Goal: Navigation & Orientation: Understand site structure

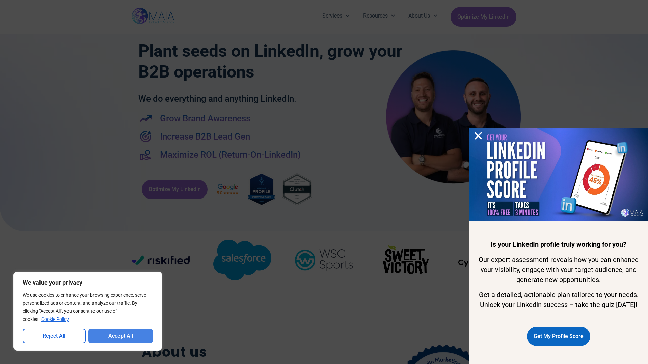
click at [120, 336] on button "Accept All" at bounding box center [120, 336] width 65 height 15
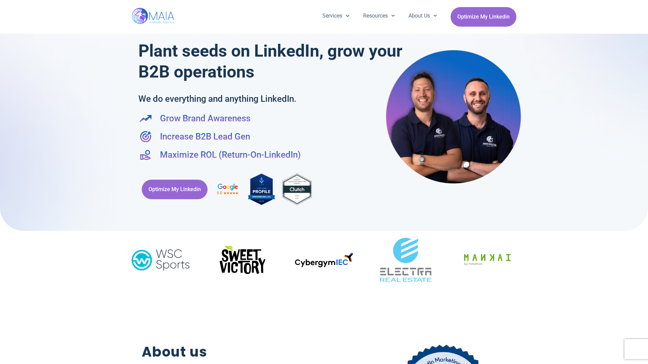
click at [3, 3] on div "Services Company Page Management LinkedIn Ads Personalized Trainings Thought Le…" at bounding box center [324, 17] width 648 height 34
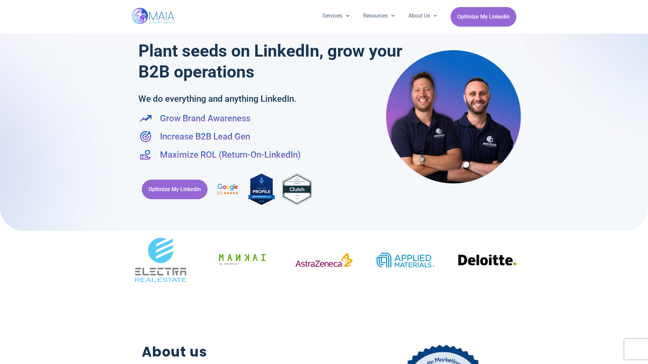
click at [3, 3] on div "Services Company Page Management LinkedIn Ads Personalized Trainings Thought Le…" at bounding box center [324, 17] width 648 height 34
click at [645, 3] on div "Services Company Page Management LinkedIn Ads Personalized Trainings Thought Le…" at bounding box center [324, 17] width 648 height 34
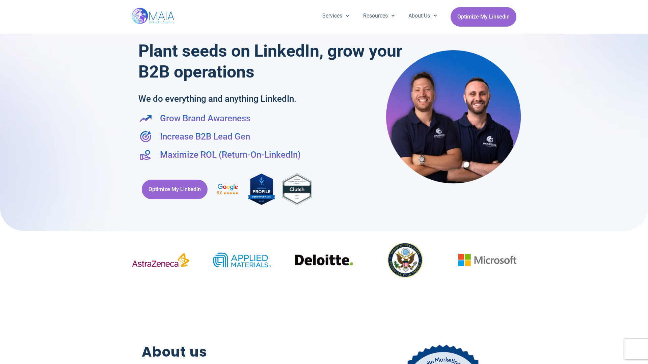
click at [3, 182] on div at bounding box center [324, 112] width 648 height 238
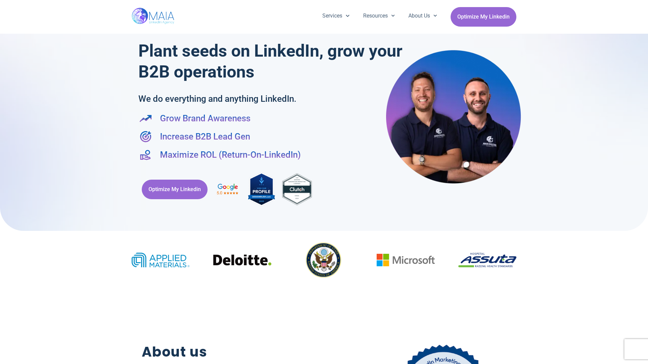
click at [645, 182] on div at bounding box center [324, 112] width 648 height 238
click at [324, 3] on div "Services Company Page Management LinkedIn Ads Personalized Trainings Thought Le…" at bounding box center [324, 17] width 385 height 34
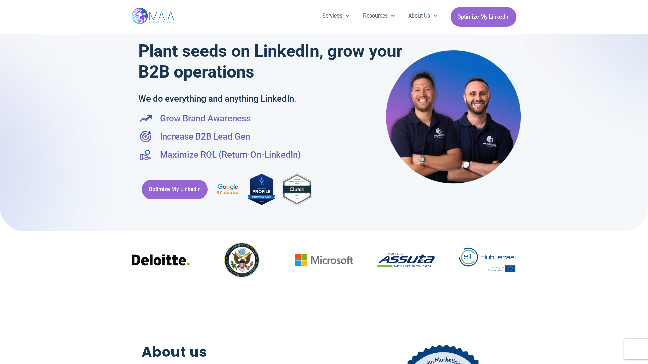
click at [324, 361] on h2 "About us" at bounding box center [237, 352] width 190 height 21
click at [324, 182] on div "Optimize My Linkedin" at bounding box center [323, 189] width 371 height 43
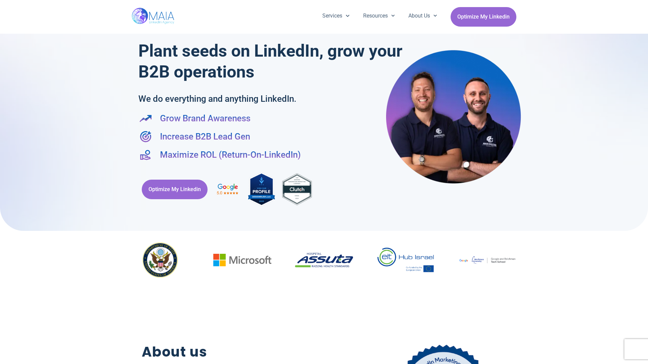
click at [3, 3] on div "Services Company Page Management LinkedIn Ads Personalized Trainings Thought Le…" at bounding box center [324, 17] width 648 height 34
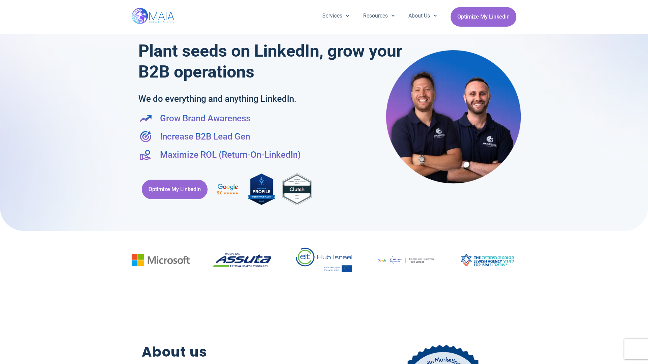
click at [645, 3] on div "Services Company Page Management LinkedIn Ads Personalized Trainings Thought Le…" at bounding box center [324, 17] width 648 height 34
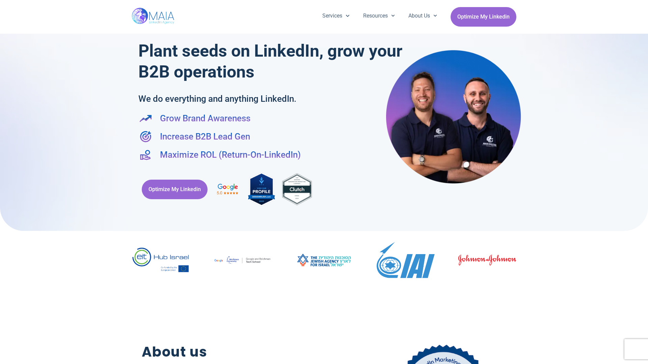
click at [3, 182] on div at bounding box center [324, 112] width 648 height 238
click at [645, 182] on div at bounding box center [324, 112] width 648 height 238
click at [324, 3] on div "Services Company Page Management LinkedIn Ads Personalized Trainings Thought Le…" at bounding box center [324, 17] width 385 height 34
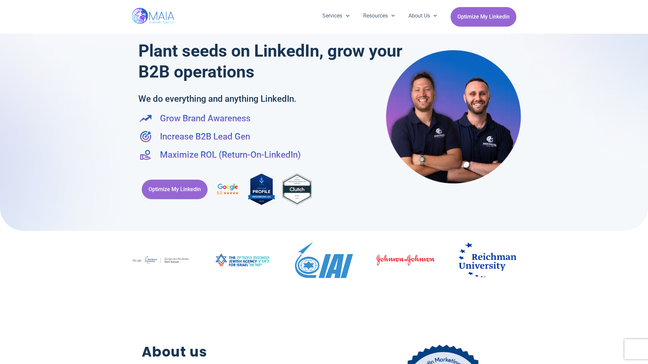
click at [324, 361] on h2 "About us" at bounding box center [237, 352] width 190 height 21
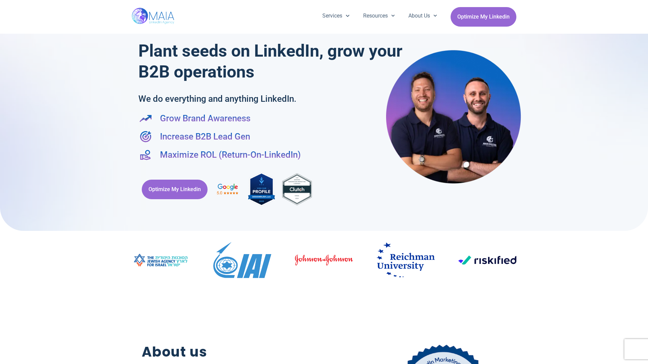
click at [324, 182] on div "Optimize My Linkedin" at bounding box center [323, 189] width 371 height 43
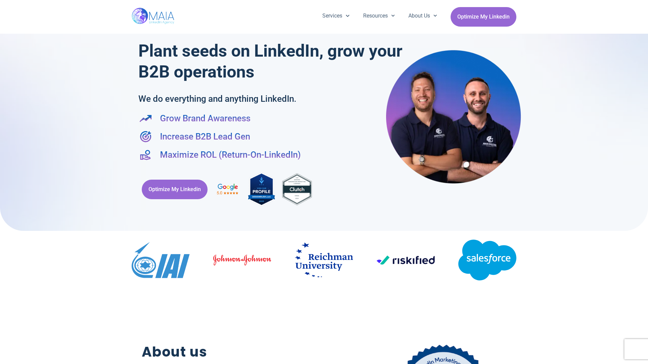
click at [3, 3] on div "Services Company Page Management LinkedIn Ads Personalized Trainings Thought Le…" at bounding box center [324, 17] width 648 height 34
click at [645, 3] on div "Services Company Page Management LinkedIn Ads Personalized Trainings Thought Le…" at bounding box center [324, 17] width 648 height 34
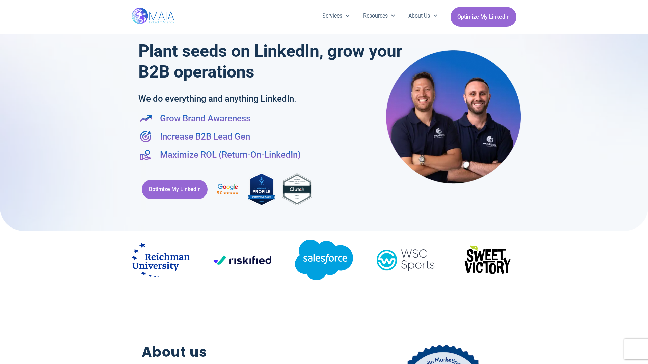
click at [3, 182] on div at bounding box center [324, 112] width 648 height 238
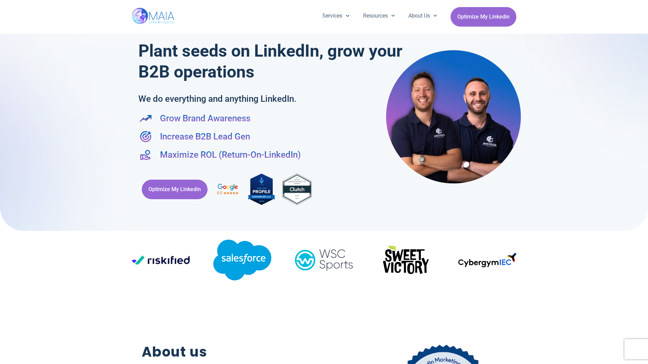
click at [645, 182] on div at bounding box center [324, 112] width 648 height 238
click at [324, 3] on div "Services Company Page Management LinkedIn Ads Personalized Trainings Thought Le…" at bounding box center [324, 17] width 385 height 34
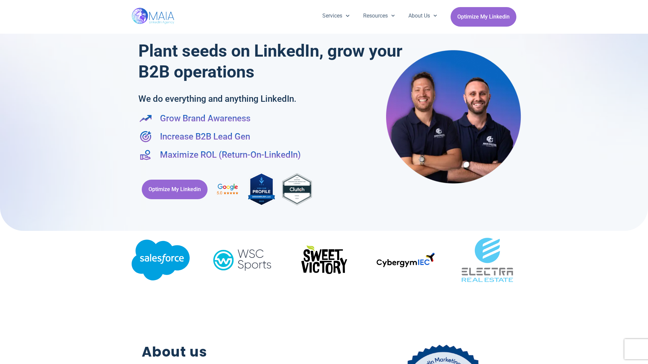
click at [324, 361] on h2 "About us" at bounding box center [237, 352] width 190 height 21
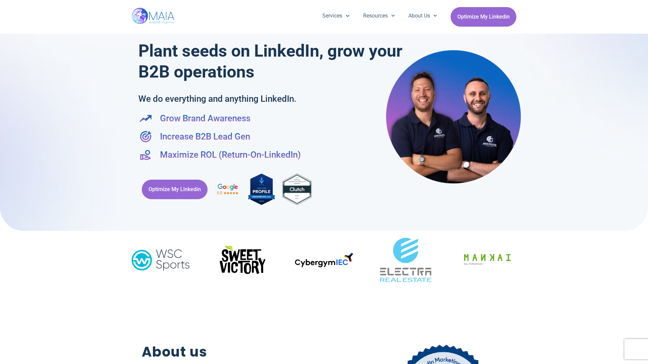
click at [324, 182] on div "Optimize My Linkedin" at bounding box center [323, 189] width 371 height 43
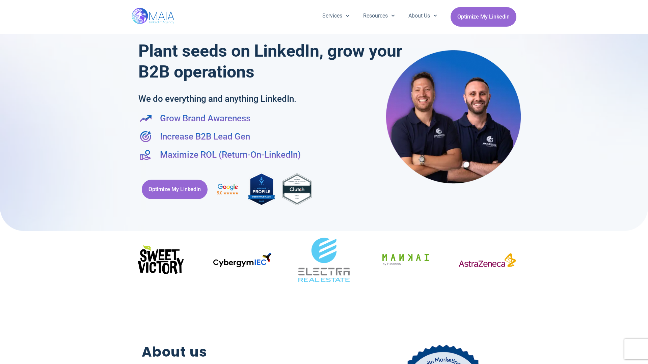
click at [3, 3] on div "Services Company Page Management LinkedIn Ads Personalized Trainings Thought Le…" at bounding box center [324, 17] width 648 height 34
click at [645, 3] on div "Services Company Page Management LinkedIn Ads Personalized Trainings Thought Le…" at bounding box center [324, 17] width 648 height 34
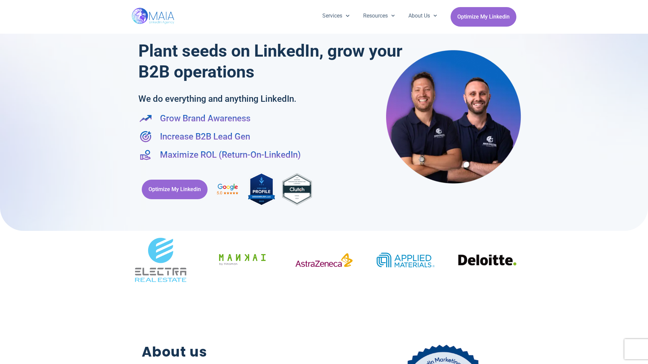
click at [3, 182] on div at bounding box center [324, 112] width 648 height 238
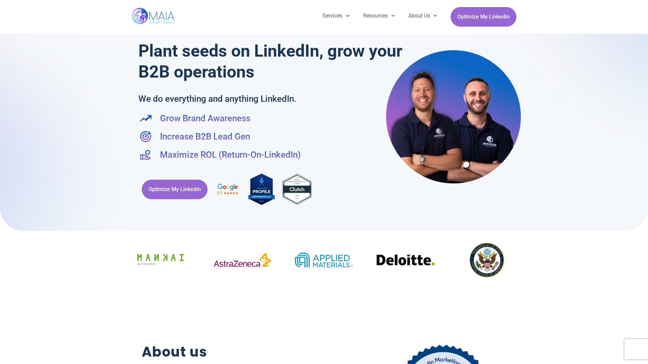
click at [645, 182] on div at bounding box center [324, 112] width 648 height 238
click at [324, 3] on div "Services Company Page Management LinkedIn Ads Personalized Trainings Thought Le…" at bounding box center [324, 17] width 385 height 34
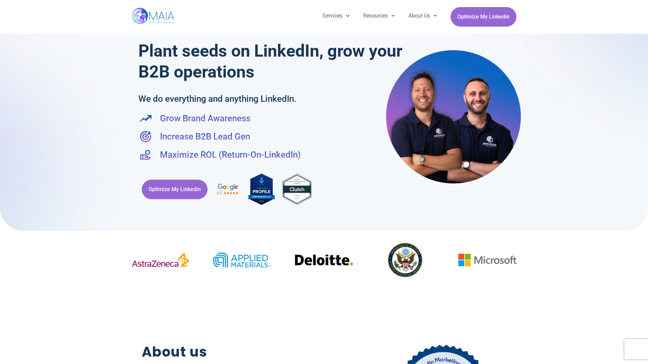
click at [324, 361] on h2 "About us" at bounding box center [237, 352] width 190 height 21
click at [324, 182] on div "Optimize My Linkedin" at bounding box center [323, 189] width 371 height 43
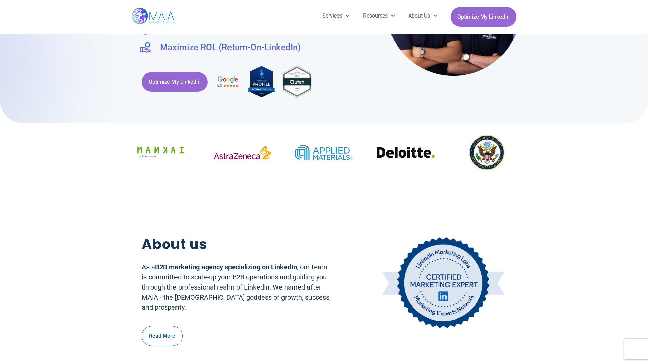
scroll to position [108, 0]
